Goal: Communication & Community: Connect with others

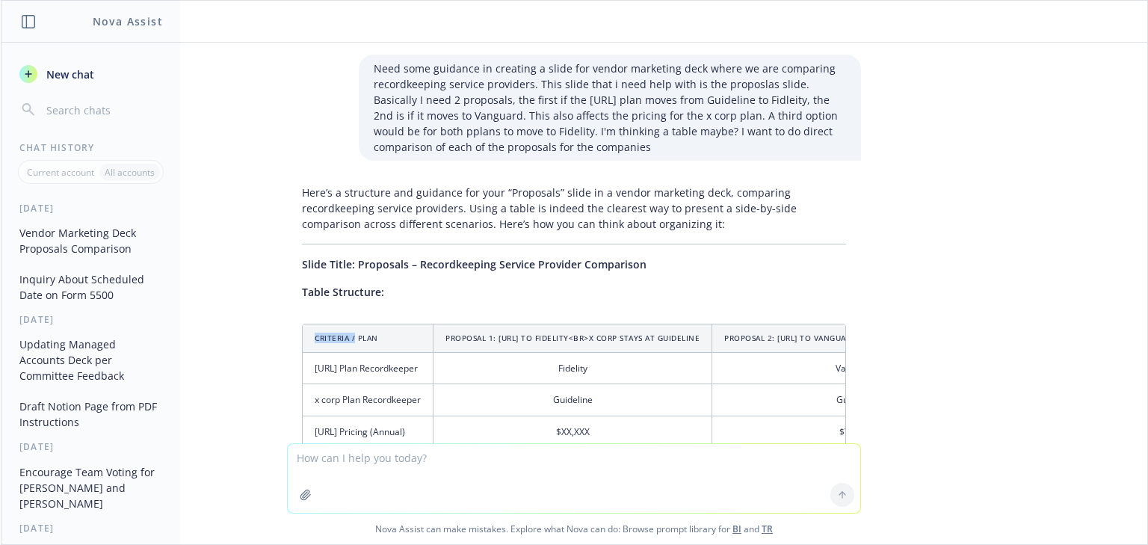
scroll to position [241, 0]
